Goal: Task Accomplishment & Management: Use online tool/utility

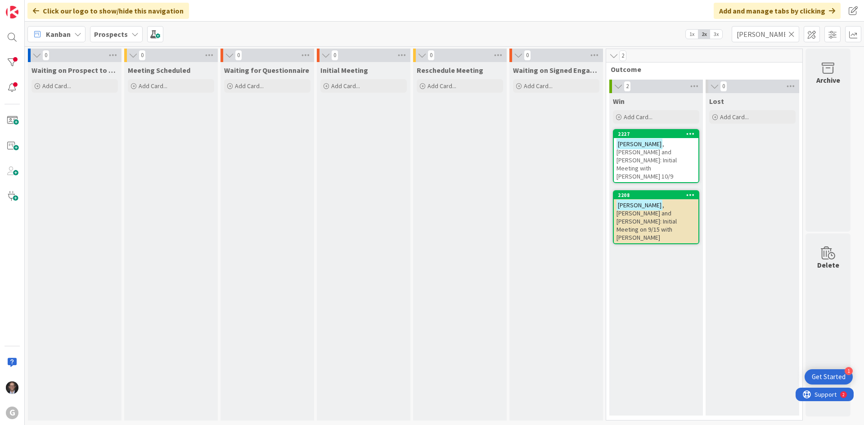
click at [791, 34] on icon at bounding box center [791, 34] width 6 height 8
click at [764, 36] on input "text" at bounding box center [765, 34] width 67 height 16
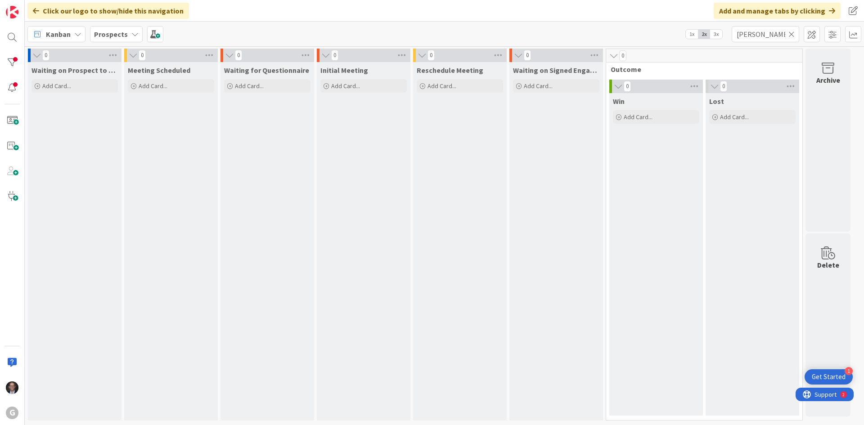
click at [116, 31] on b "Prospects" at bounding box center [111, 34] width 34 height 9
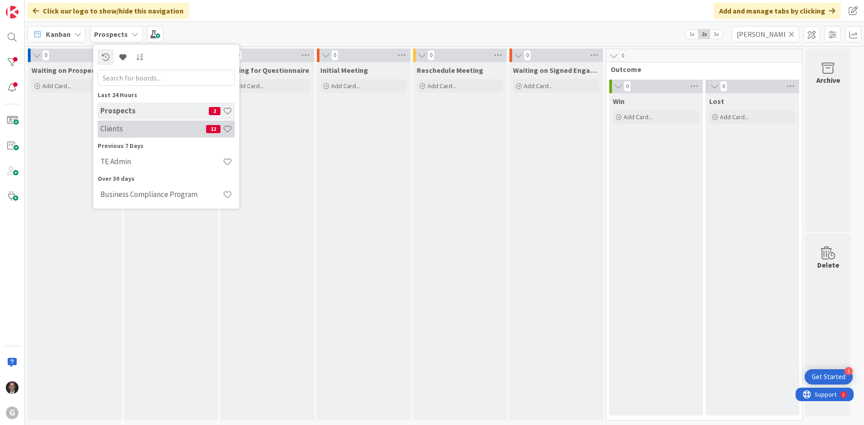
click at [121, 130] on h4 "Clients" at bounding box center [153, 128] width 106 height 9
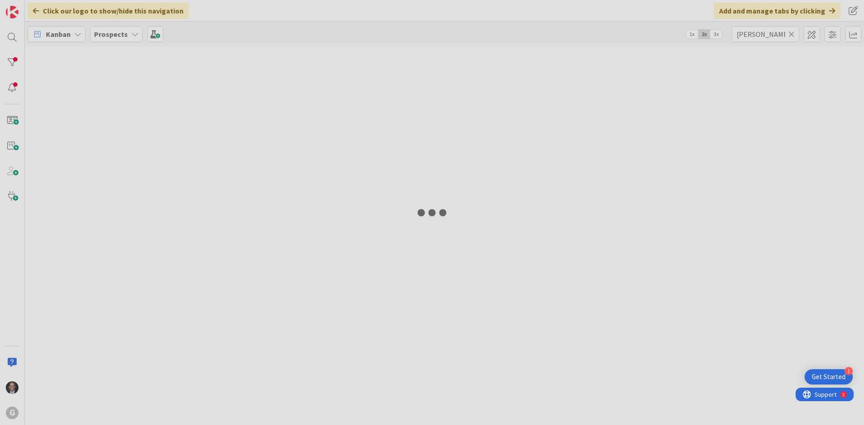
type input "[PERSON_NAME]"
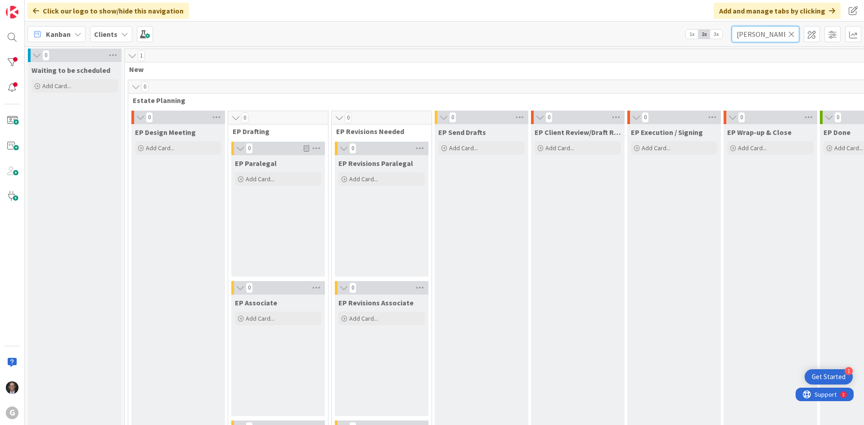
click at [763, 31] on input "[PERSON_NAME]" at bounding box center [765, 34] width 67 height 16
click at [789, 32] on icon at bounding box center [791, 34] width 6 height 8
click at [775, 35] on input "text" at bounding box center [765, 34] width 67 height 16
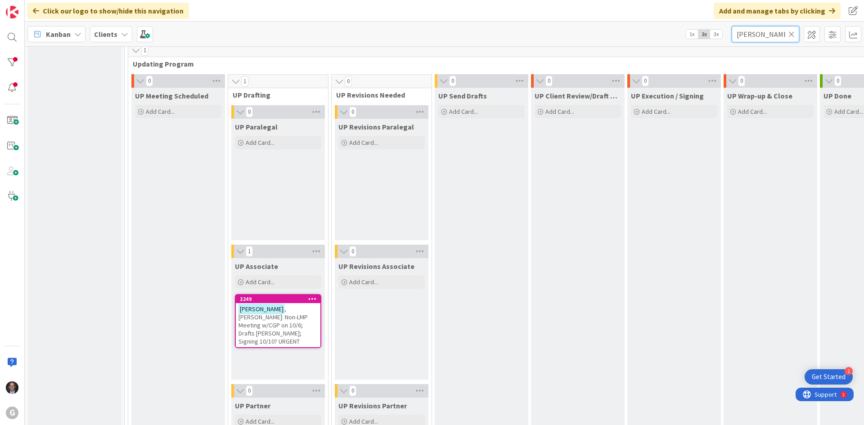
scroll to position [1286, 0]
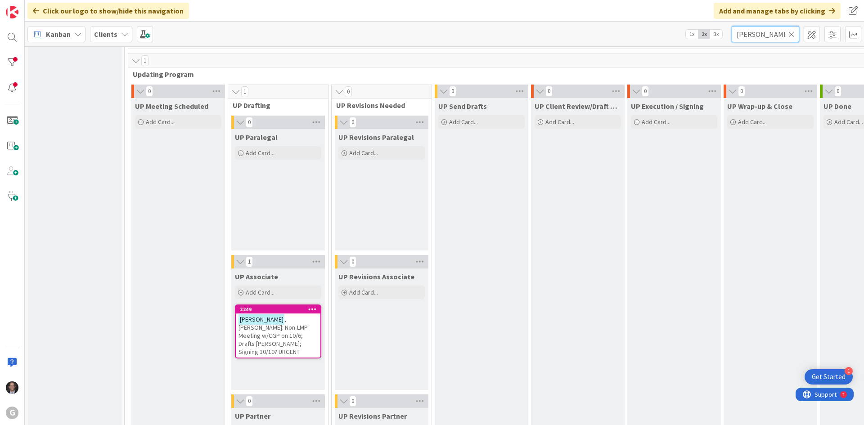
type input "[PERSON_NAME]"
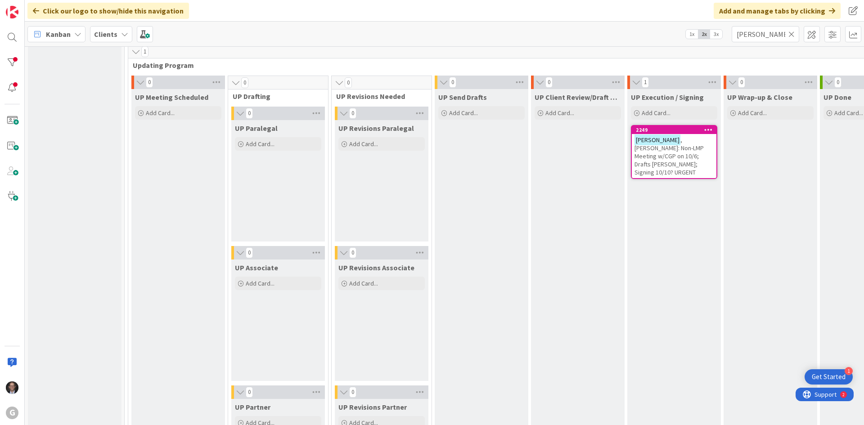
click at [671, 154] on span ", [PERSON_NAME]: Non-LMP Meeting w/CGP on 10/6; Drafts [PERSON_NAME]; Signing 1…" at bounding box center [668, 156] width 69 height 40
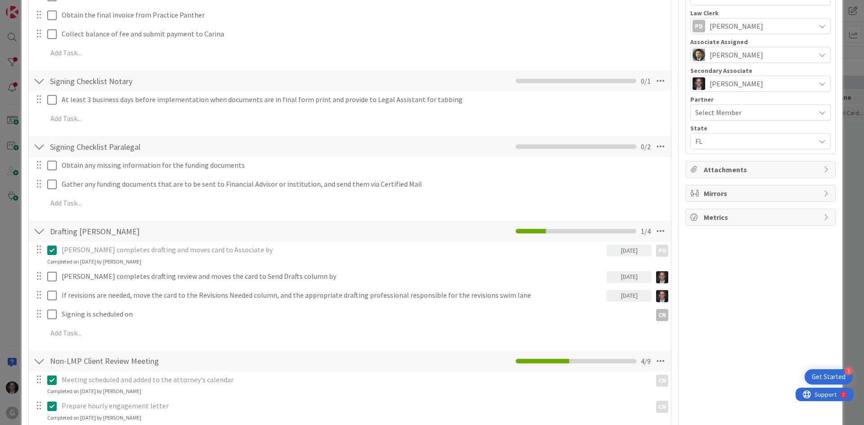
scroll to position [450, 0]
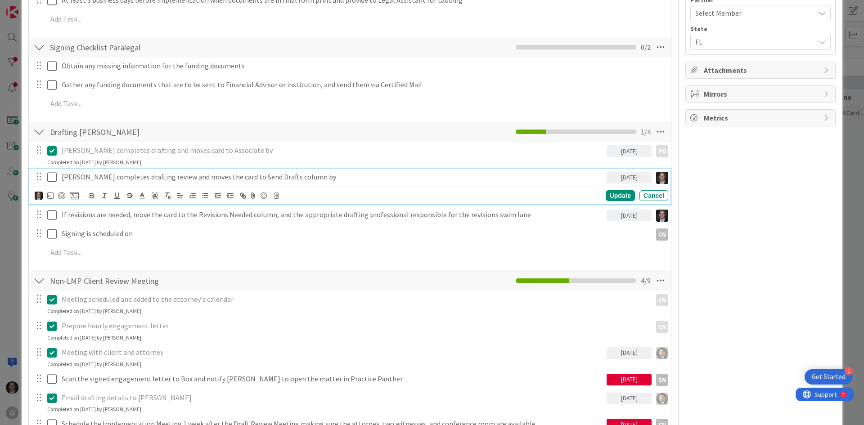
click at [52, 177] on icon at bounding box center [51, 177] width 9 height 11
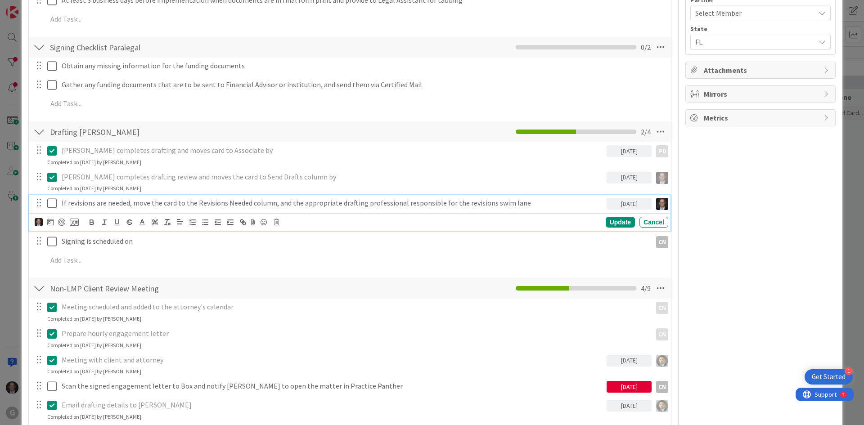
click at [246, 202] on p "If revisions are needed, move the card to the Revisions Needed column, and the …" at bounding box center [332, 203] width 541 height 10
click at [276, 222] on icon at bounding box center [276, 222] width 5 height 6
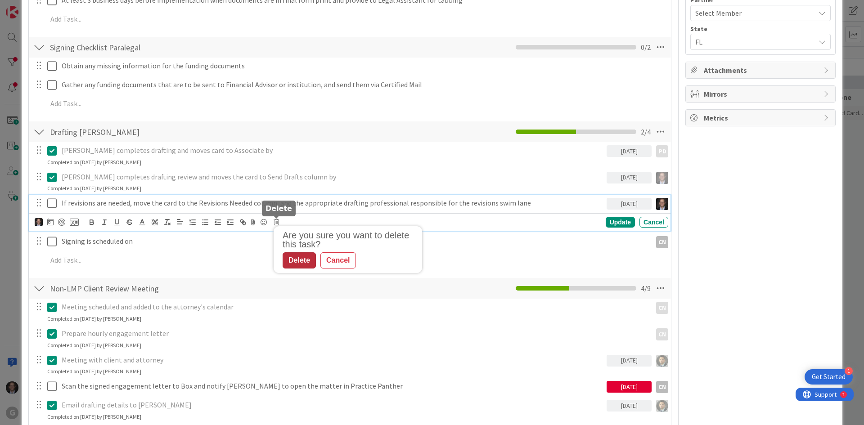
click at [298, 260] on div "Delete" at bounding box center [299, 260] width 33 height 16
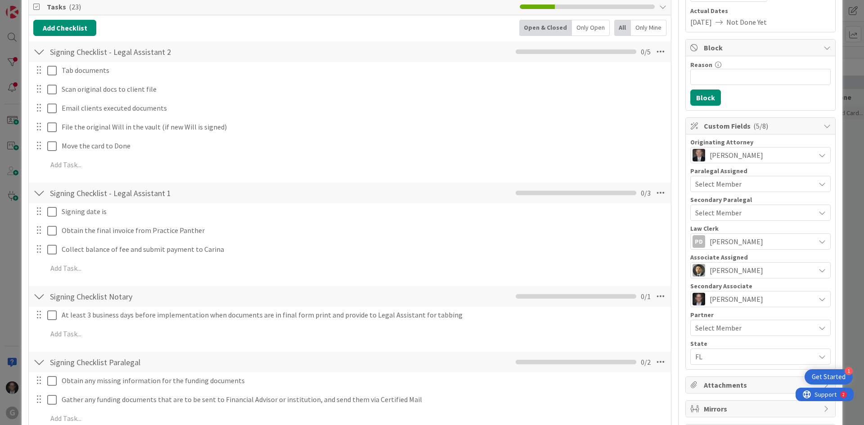
scroll to position [0, 0]
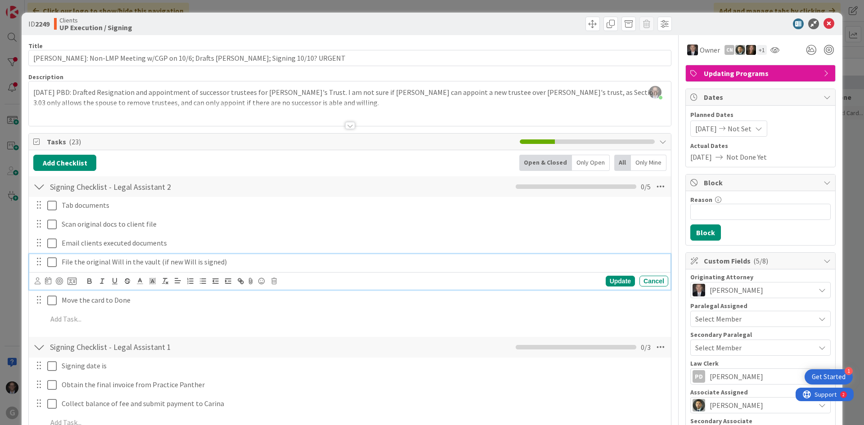
drag, startPoint x: 385, startPoint y: 262, endPoint x: 349, endPoint y: 222, distance: 53.8
click at [385, 263] on p "File the original Will in the vault (if new Will is signed)" at bounding box center [363, 262] width 603 height 10
click at [345, 128] on div at bounding box center [350, 125] width 10 height 7
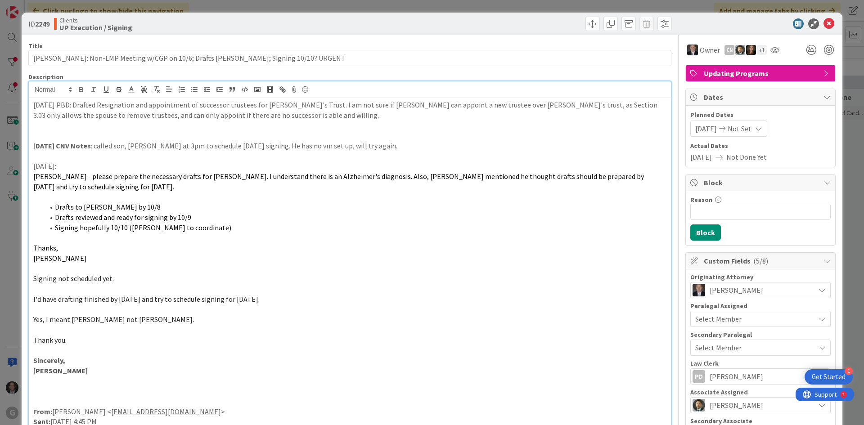
click at [32, 104] on div "[DATE] PBD: Drafted Resignation and appointment of successor trustees for [PERS…" at bounding box center [350, 420] width 642 height 645
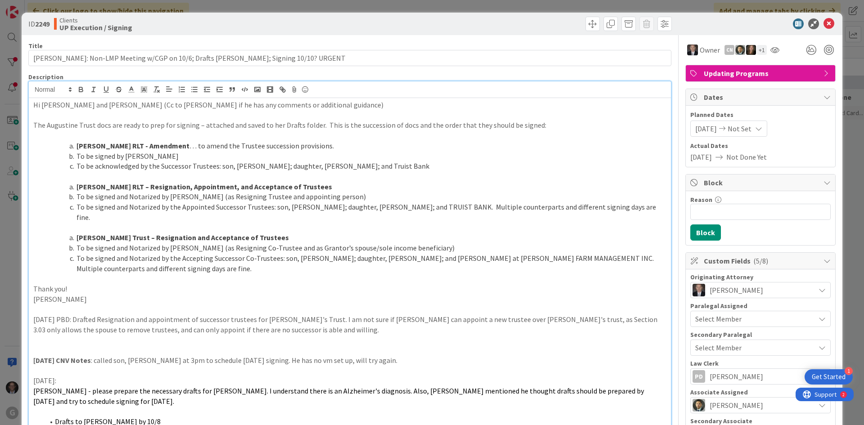
click at [35, 103] on p "Hi [PERSON_NAME] and [PERSON_NAME] (Cc to [PERSON_NAME] if he has any comments …" at bounding box center [349, 105] width 633 height 10
drag, startPoint x: 32, startPoint y: 104, endPoint x: 69, endPoint y: 106, distance: 36.9
click at [81, 88] on icon "button" at bounding box center [80, 88] width 3 height 2
click at [57, 124] on p "The Augustine Trust docs are ready to prep for signing – attached and saved to …" at bounding box center [349, 125] width 633 height 10
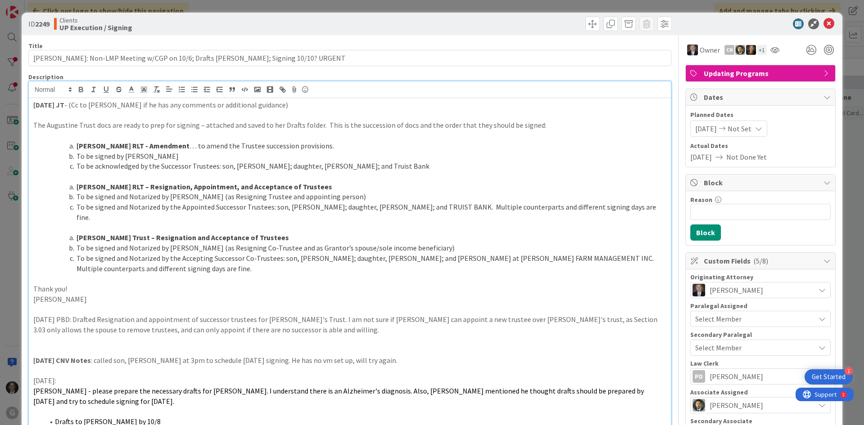
click at [78, 147] on strong "[PERSON_NAME] RLT - Amendment" at bounding box center [132, 145] width 113 height 9
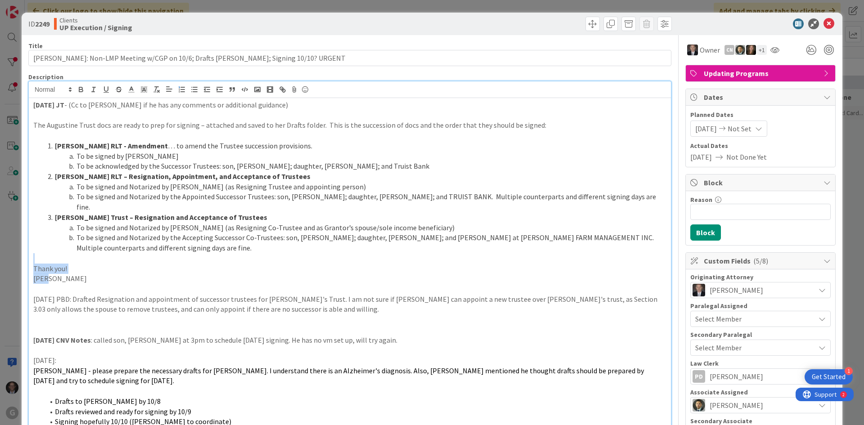
drag, startPoint x: 46, startPoint y: 248, endPoint x: 93, endPoint y: 268, distance: 51.2
